Goal: Check status: Check status

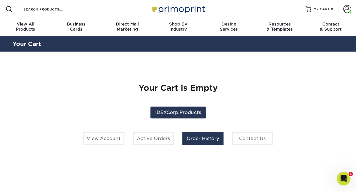
click at [209, 141] on link "Order History" at bounding box center [202, 138] width 41 height 13
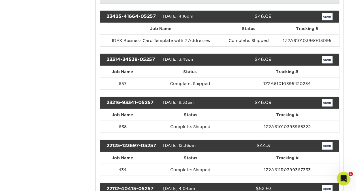
scroll to position [714, 0]
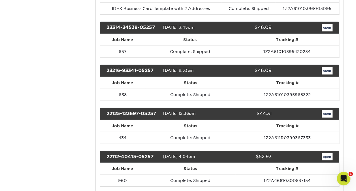
drag, startPoint x: 349, startPoint y: 122, endPoint x: 349, endPoint y: 132, distance: 10.2
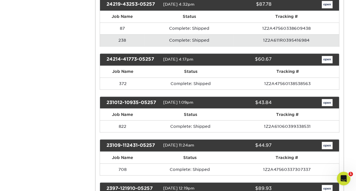
scroll to position [451, 0]
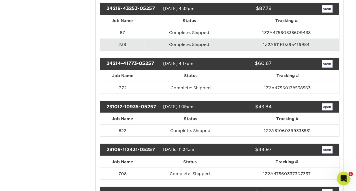
drag, startPoint x: 355, startPoint y: 80, endPoint x: 355, endPoint y: 70, distance: 10.2
click at [355, 70] on div "Order History Account Overview Contact Information Change Password Address Book…" at bounding box center [178, 149] width 356 height 1099
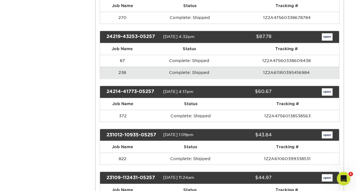
scroll to position [422, 0]
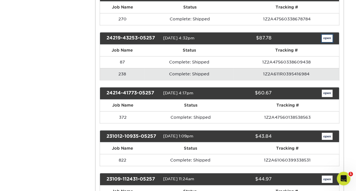
click at [330, 35] on link "open" at bounding box center [326, 38] width 11 height 7
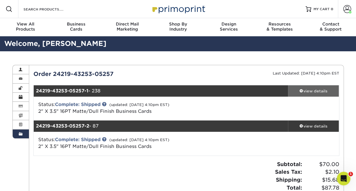
click at [310, 89] on div "view details" at bounding box center [313, 91] width 51 height 6
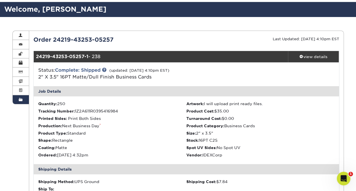
scroll to position [34, 0]
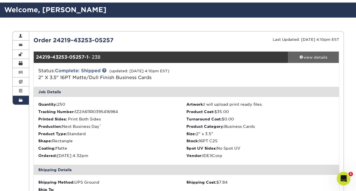
click at [316, 56] on div "view details" at bounding box center [313, 57] width 51 height 6
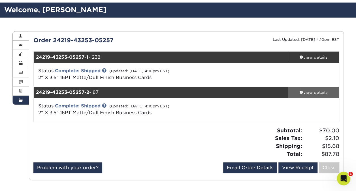
click at [320, 90] on div "view details" at bounding box center [313, 92] width 51 height 6
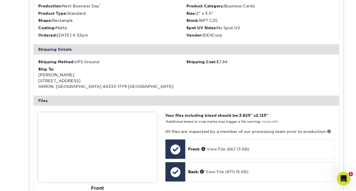
scroll to position [188, 0]
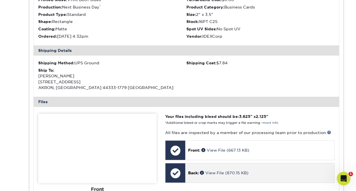
click at [179, 171] on div at bounding box center [175, 173] width 20 height 20
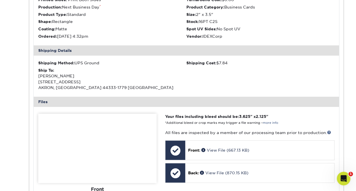
click at [97, 166] on img at bounding box center [97, 147] width 118 height 69
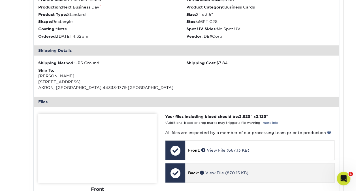
click at [175, 172] on div at bounding box center [175, 173] width 20 height 20
click at [212, 171] on link "View File (870.15 KB)" at bounding box center [224, 172] width 48 height 5
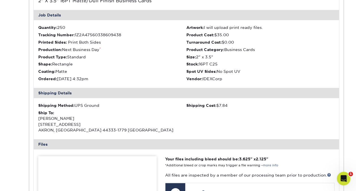
scroll to position [0, 0]
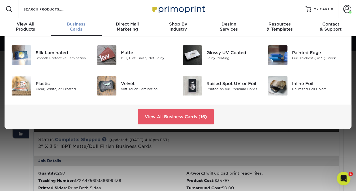
click at [74, 22] on span "Business" at bounding box center [76, 24] width 51 height 5
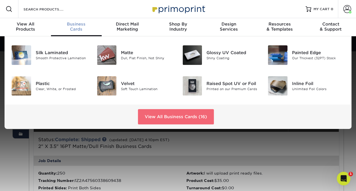
click at [185, 117] on link "View All Business Cards (16)" at bounding box center [176, 116] width 76 height 15
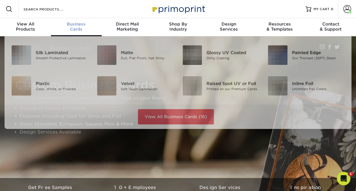
click at [71, 27] on div "Business Cards" at bounding box center [76, 27] width 51 height 10
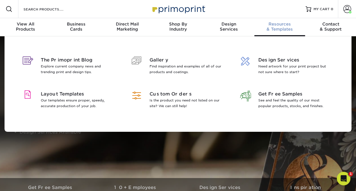
click at [280, 27] on div "Resources & Templates" at bounding box center [279, 27] width 51 height 10
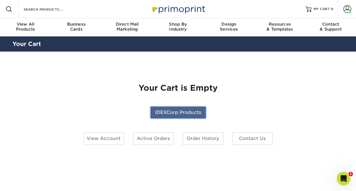
click at [169, 112] on link "IDEXCorp Products" at bounding box center [177, 112] width 55 height 12
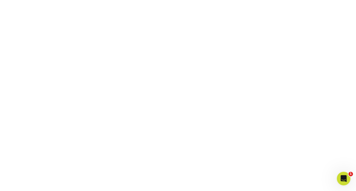
scroll to position [96, 0]
